Goal: Register for event/course

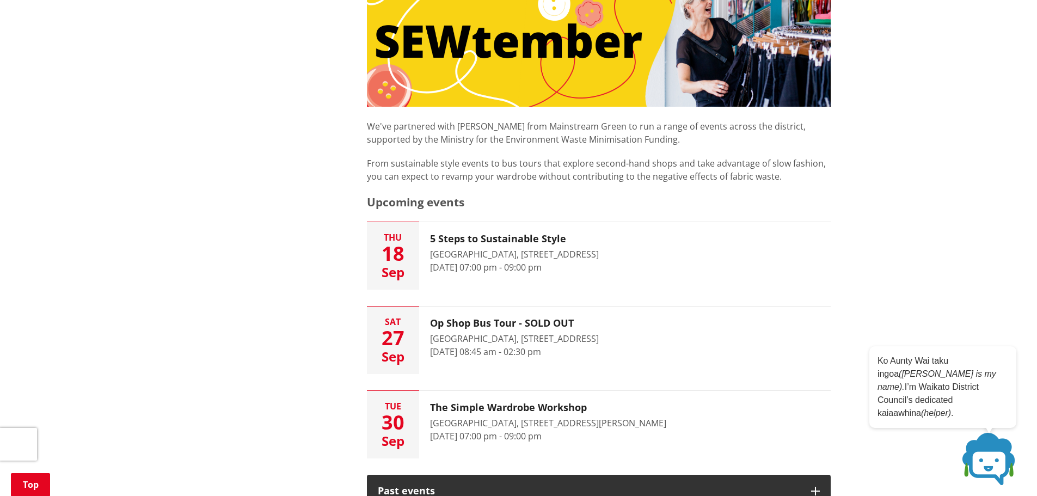
scroll to position [327, 0]
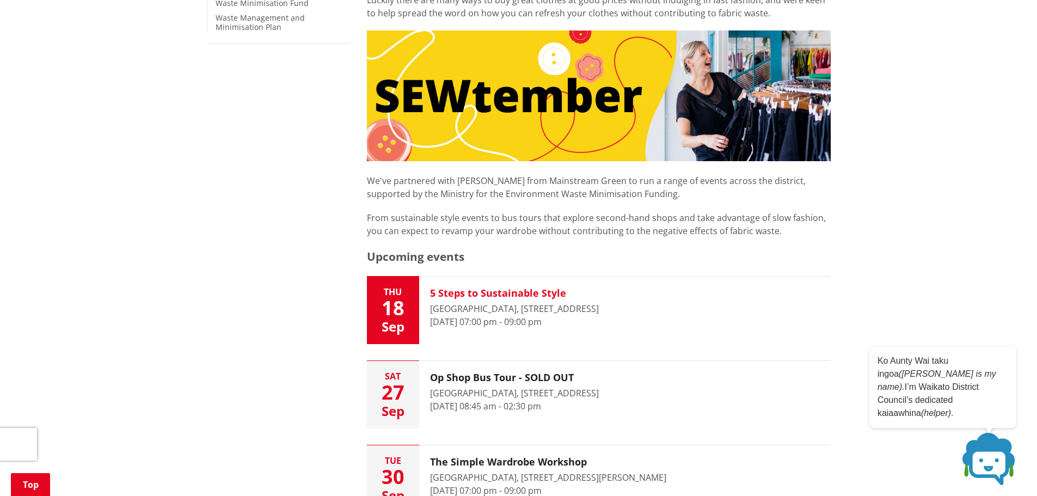
click at [528, 317] on time "18 September 2025, 07:00 pm - 09:00 pm" at bounding box center [486, 322] width 112 height 12
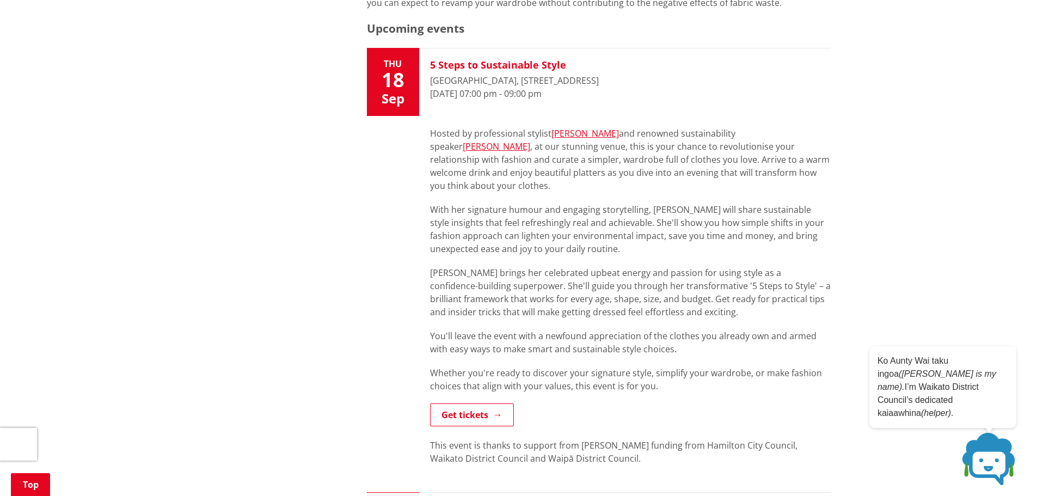
scroll to position [544, 0]
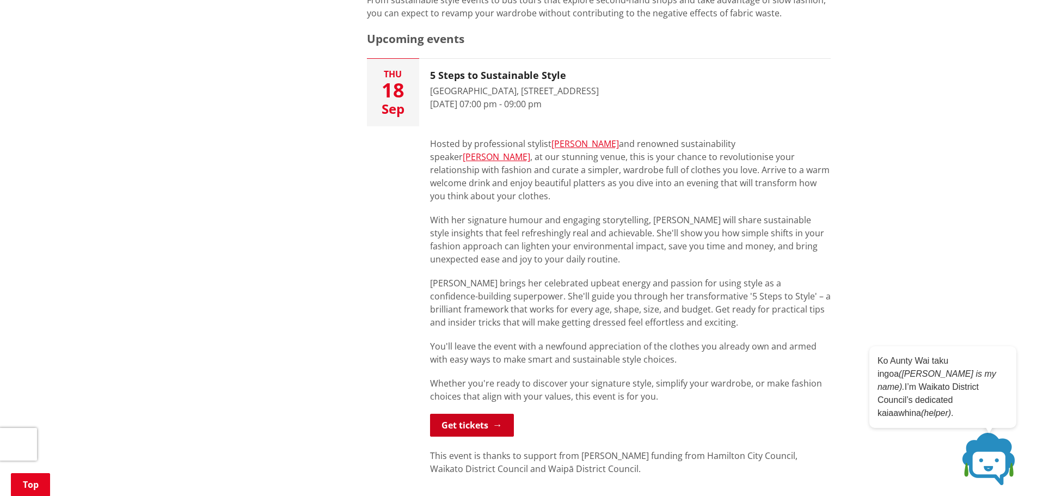
click at [466, 414] on link "Get tickets" at bounding box center [472, 425] width 84 height 23
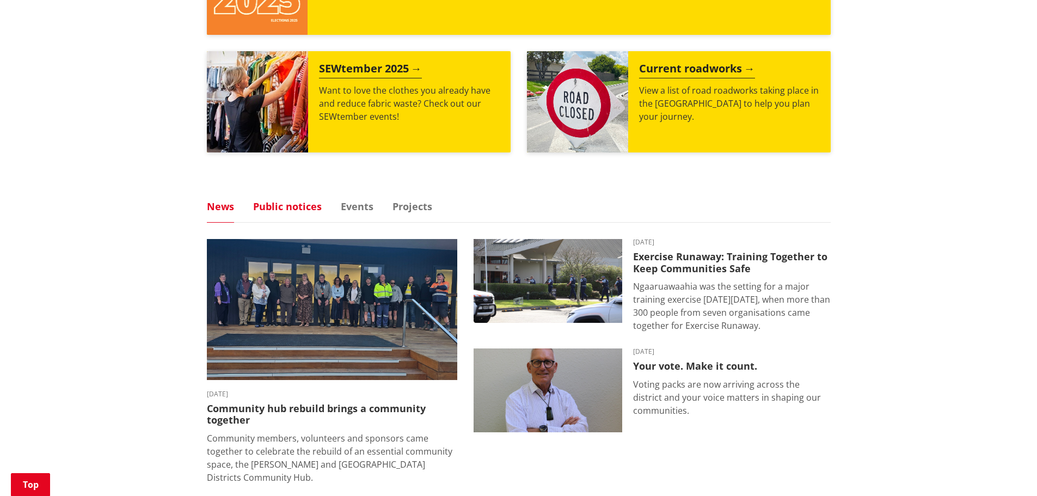
scroll to position [544, 0]
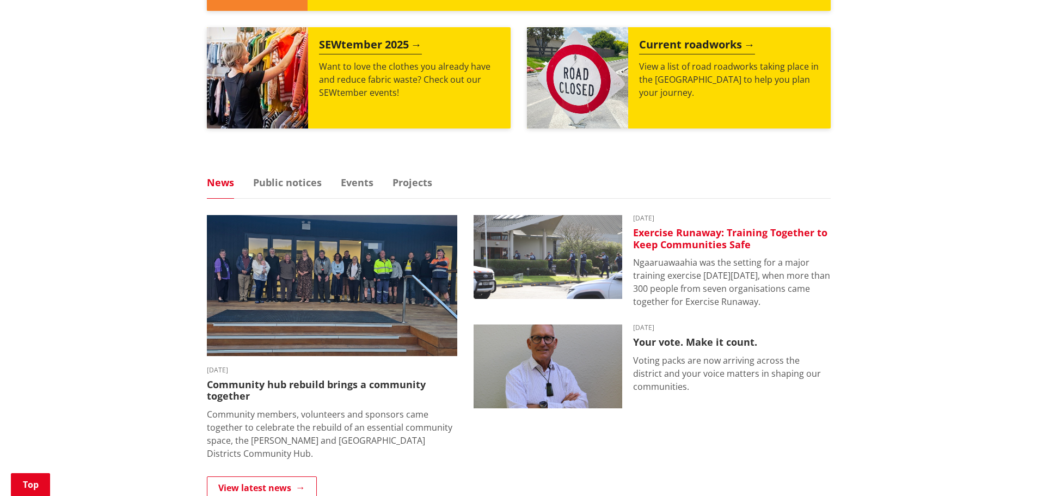
click at [692, 232] on h3 "Exercise Runaway: Training Together to Keep Communities Safe" at bounding box center [732, 238] width 198 height 23
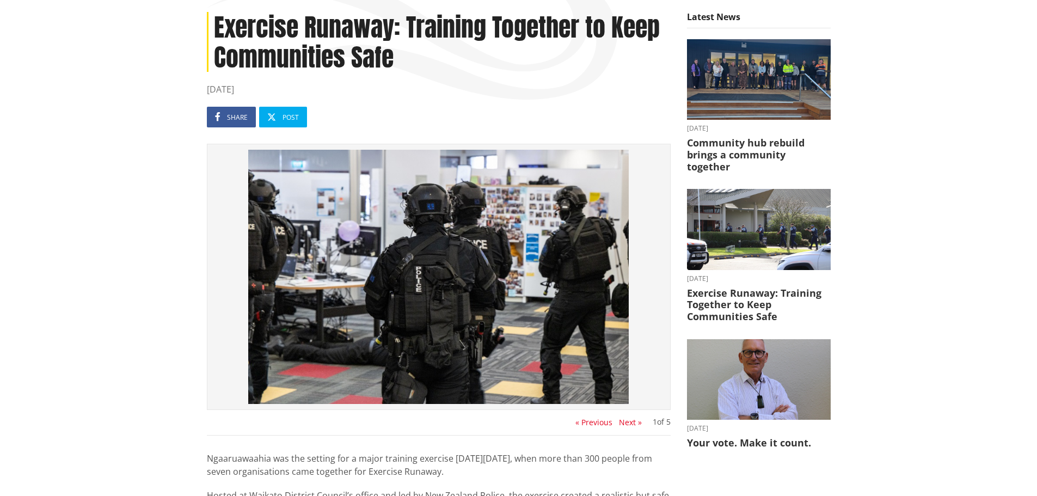
scroll to position [163, 0]
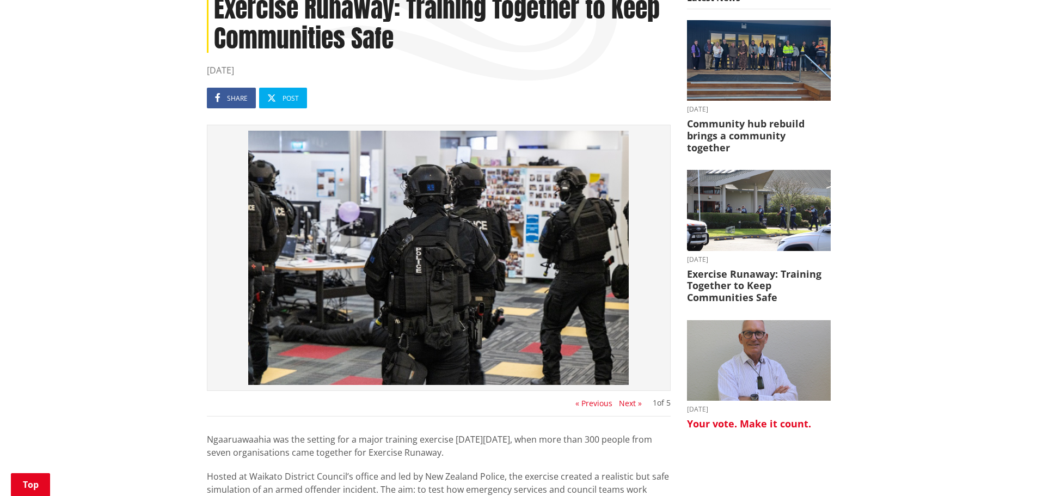
click at [775, 357] on img at bounding box center [759, 360] width 144 height 81
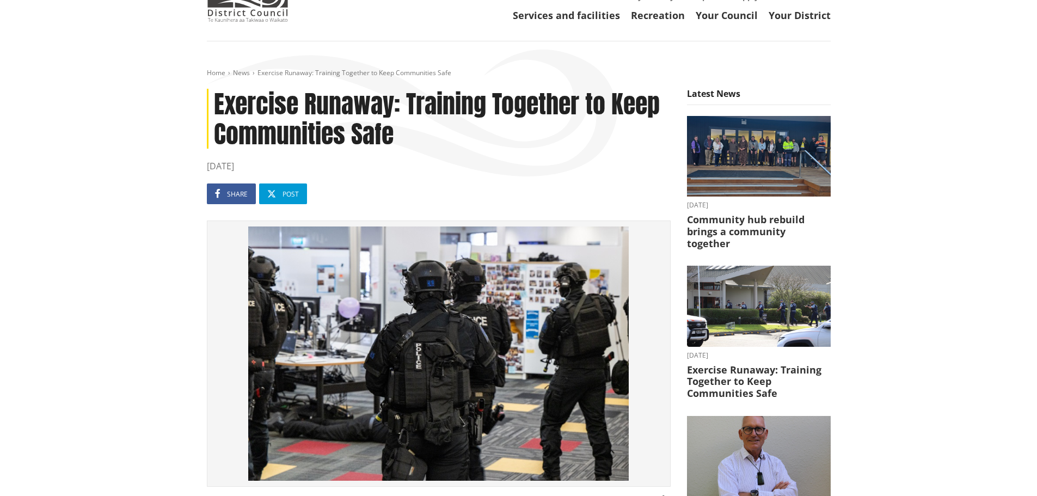
scroll to position [0, 0]
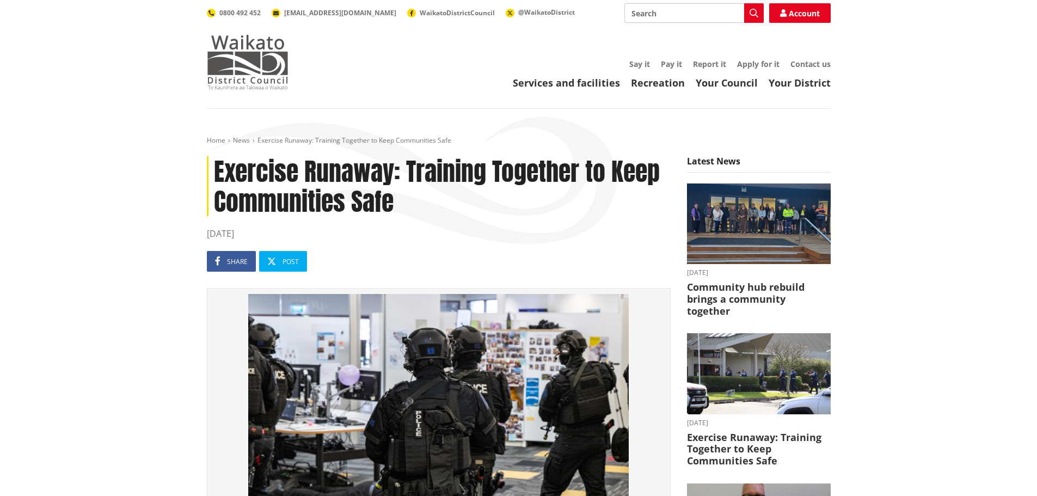
click at [248, 75] on img at bounding box center [248, 62] width 82 height 54
